Goal: Entertainment & Leisure: Consume media (video, audio)

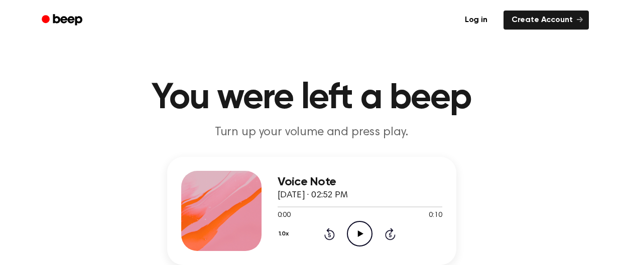
click at [357, 231] on icon "Play Audio" at bounding box center [360, 234] width 26 height 26
click at [369, 232] on icon "Play Audio" at bounding box center [360, 234] width 26 height 26
click at [357, 224] on icon "Play Audio" at bounding box center [360, 234] width 26 height 26
click at [361, 232] on icon "Play Audio" at bounding box center [360, 234] width 26 height 26
click at [358, 226] on icon "Play Audio" at bounding box center [360, 234] width 26 height 26
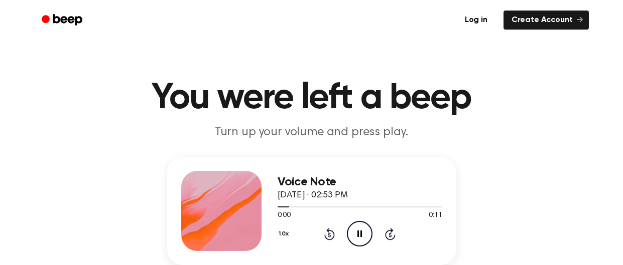
click at [393, 236] on icon "Skip 5 seconds" at bounding box center [389, 234] width 11 height 13
click at [360, 228] on icon "Play Audio" at bounding box center [360, 234] width 26 height 26
click at [357, 230] on icon "Play Audio" at bounding box center [360, 234] width 26 height 26
click at [360, 230] on icon "Play Audio" at bounding box center [360, 234] width 26 height 26
click at [360, 239] on icon "Play Audio" at bounding box center [360, 234] width 26 height 26
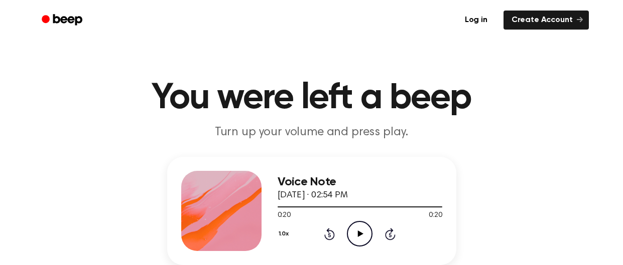
click at [362, 237] on icon "Play Audio" at bounding box center [360, 234] width 26 height 26
click at [395, 234] on icon "Skip 5 seconds" at bounding box center [389, 234] width 11 height 13
click at [362, 234] on icon at bounding box center [361, 234] width 6 height 7
click at [361, 233] on icon "Play Audio" at bounding box center [360, 234] width 26 height 26
click at [383, 233] on div "1.0x Rewind 5 seconds Pause Audio Skip 5 seconds" at bounding box center [359, 234] width 165 height 26
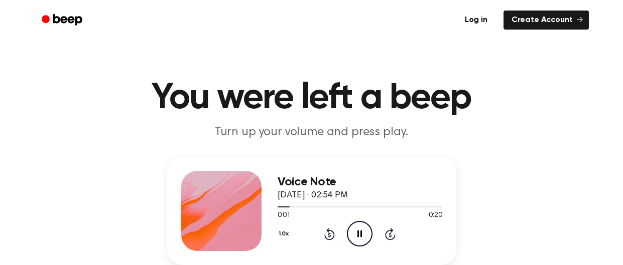
click at [383, 233] on div "1.0x Rewind 5 seconds Pause Audio Skip 5 seconds" at bounding box center [359, 234] width 165 height 26
click at [390, 234] on icon "Skip 5 seconds" at bounding box center [389, 234] width 11 height 13
click at [363, 226] on icon "Play Audio" at bounding box center [360, 234] width 26 height 26
click at [356, 236] on icon "Play Audio" at bounding box center [360, 234] width 26 height 26
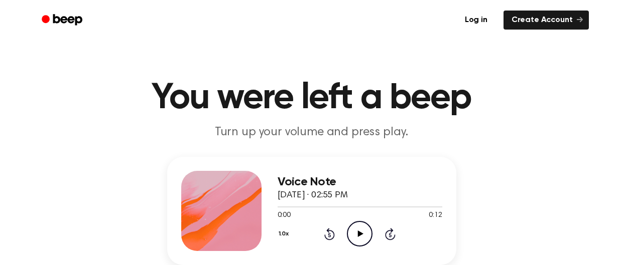
click at [355, 231] on icon "Play Audio" at bounding box center [360, 234] width 26 height 26
click at [350, 236] on icon "Play Audio" at bounding box center [360, 234] width 26 height 26
click at [368, 230] on icon "Play Audio" at bounding box center [360, 234] width 26 height 26
click at [385, 232] on icon "Skip 5 seconds" at bounding box center [389, 234] width 11 height 13
click at [372, 232] on circle at bounding box center [359, 234] width 25 height 25
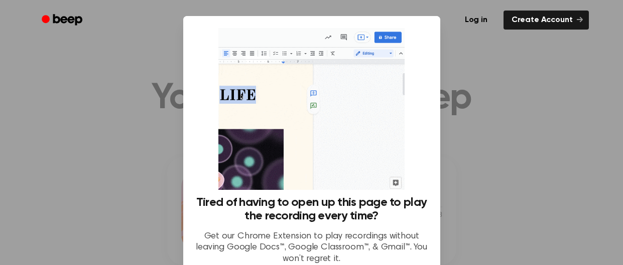
click at [486, 138] on div at bounding box center [311, 132] width 623 height 265
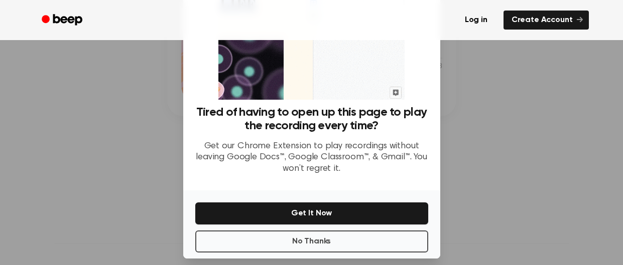
scroll to position [99, 0]
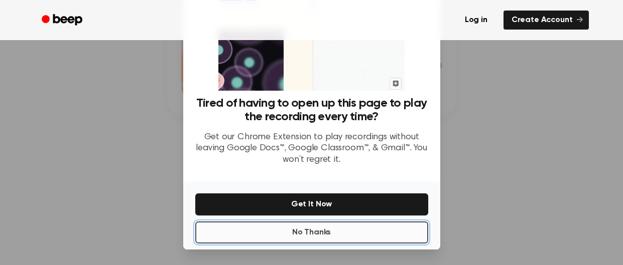
click at [336, 228] on button "No Thanks" at bounding box center [311, 233] width 233 height 22
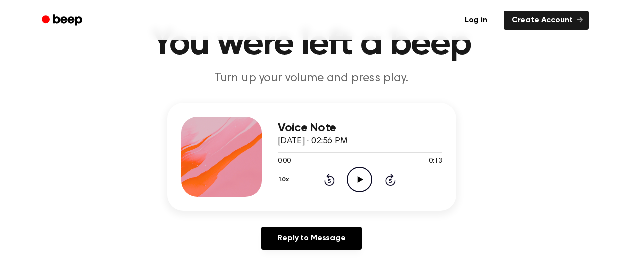
scroll to position [52, 0]
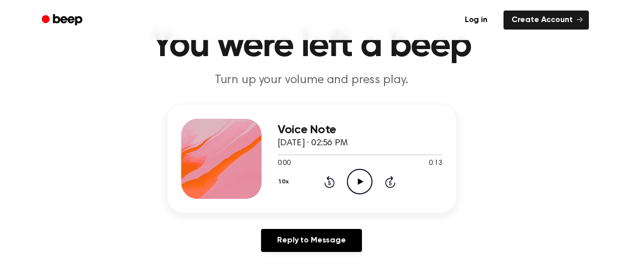
click at [355, 181] on icon "Play Audio" at bounding box center [360, 182] width 26 height 26
click at [329, 186] on icon "Rewind 5 seconds" at bounding box center [329, 182] width 11 height 13
click at [335, 182] on div "1.0x Rewind 5 seconds Pause Audio Skip 5 seconds" at bounding box center [359, 182] width 165 height 26
click at [313, 178] on div "1.0x Rewind 5 seconds Pause Audio Skip 5 seconds" at bounding box center [359, 182] width 165 height 26
click at [328, 181] on icon "Rewind 5 seconds" at bounding box center [329, 182] width 11 height 13
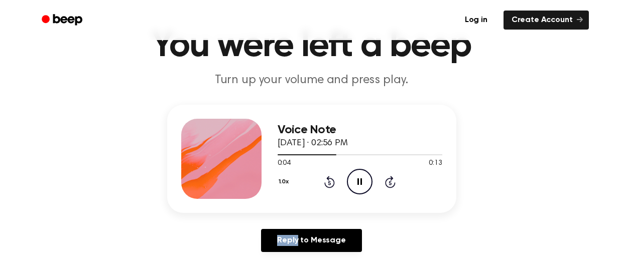
click at [328, 181] on icon "Rewind 5 seconds" at bounding box center [329, 182] width 11 height 13
click at [368, 183] on icon "Play Audio" at bounding box center [360, 182] width 26 height 26
click at [333, 177] on icon "Rewind 5 seconds" at bounding box center [329, 182] width 11 height 13
click at [361, 174] on icon "Play Audio" at bounding box center [360, 182] width 26 height 26
click at [332, 179] on icon "Rewind 5 seconds" at bounding box center [329, 182] width 11 height 13
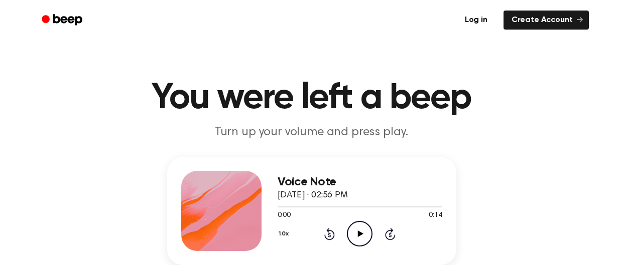
click at [360, 228] on icon "Play Audio" at bounding box center [360, 234] width 26 height 26
click at [332, 232] on icon "Rewind 5 seconds" at bounding box center [329, 234] width 11 height 13
click at [288, 234] on div "1.0x" at bounding box center [284, 235] width 15 height 16
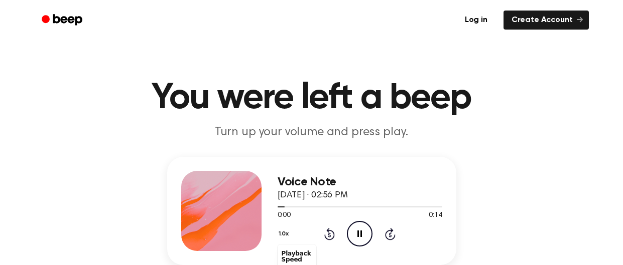
scroll to position [39, 0]
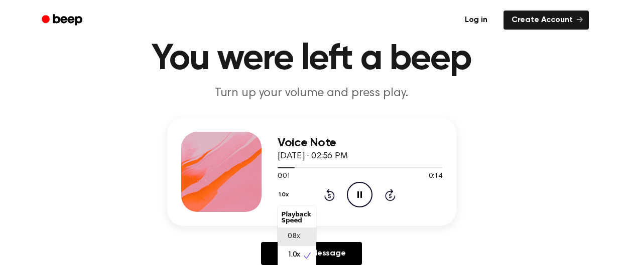
click at [291, 245] on div "0.8x" at bounding box center [296, 237] width 39 height 19
click at [291, 245] on link "Reply to Message" at bounding box center [311, 253] width 100 height 23
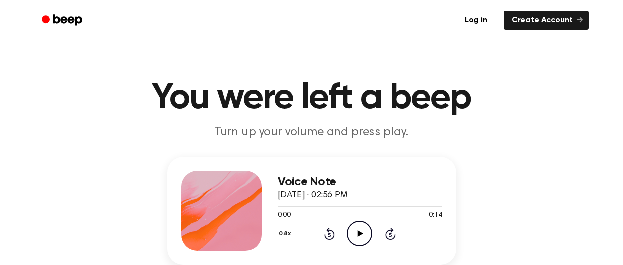
scroll to position [39, 0]
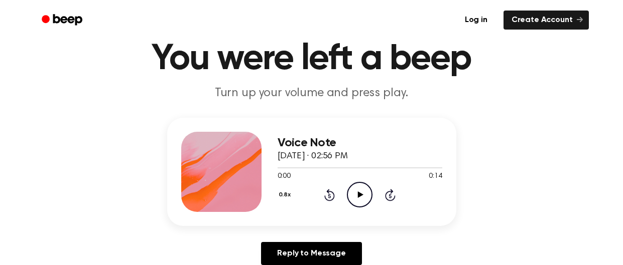
click at [356, 194] on icon "Play Audio" at bounding box center [360, 195] width 26 height 26
click at [325, 195] on icon "Rewind 5 seconds" at bounding box center [329, 195] width 11 height 13
click at [285, 195] on button "0.8x" at bounding box center [285, 195] width 17 height 17
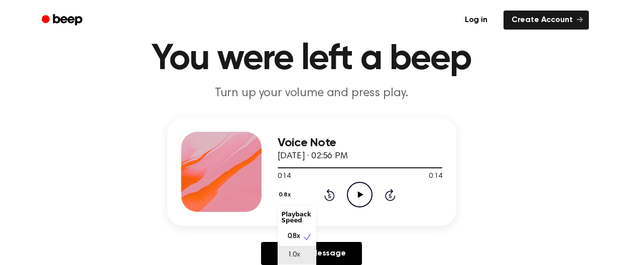
click at [304, 257] on div "1.0x" at bounding box center [296, 255] width 39 height 19
click at [363, 188] on icon "Play Audio" at bounding box center [360, 195] width 26 height 26
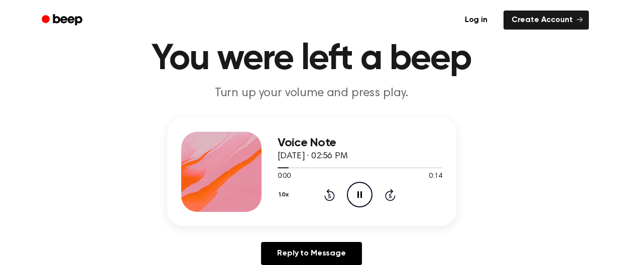
click at [389, 199] on icon "Skip 5 seconds" at bounding box center [389, 195] width 11 height 13
click at [362, 202] on icon "Play Audio" at bounding box center [360, 195] width 26 height 26
click at [394, 194] on icon "Skip 5 seconds" at bounding box center [389, 195] width 11 height 13
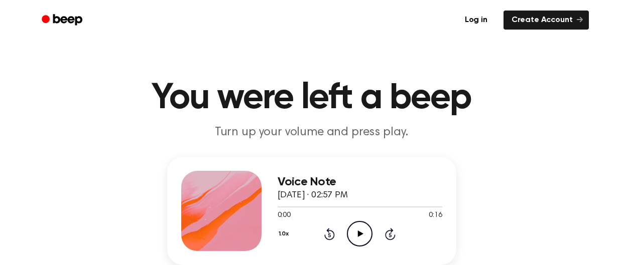
click at [351, 234] on icon "Play Audio" at bounding box center [360, 234] width 26 height 26
click at [356, 242] on icon "Play Audio" at bounding box center [360, 234] width 26 height 26
click at [382, 235] on div "1.0x Rewind 5 seconds Pause Audio Skip 5 seconds" at bounding box center [359, 234] width 165 height 26
click at [389, 235] on icon at bounding box center [390, 235] width 3 height 4
click at [366, 231] on icon "Play Audio" at bounding box center [360, 234] width 26 height 26
